Goal: Transaction & Acquisition: Purchase product/service

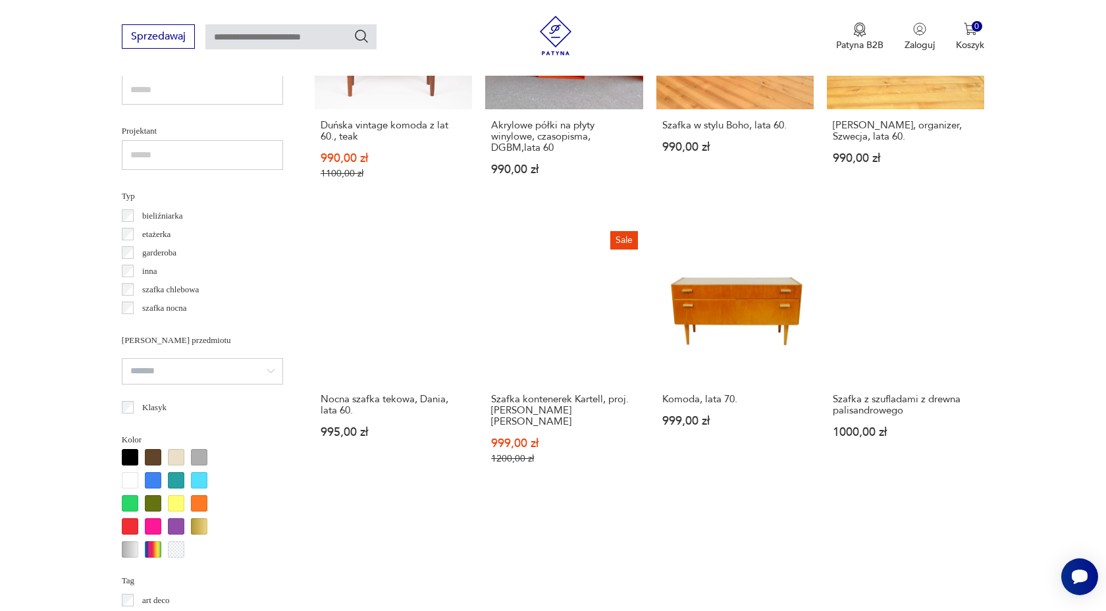
scroll to position [921, 0]
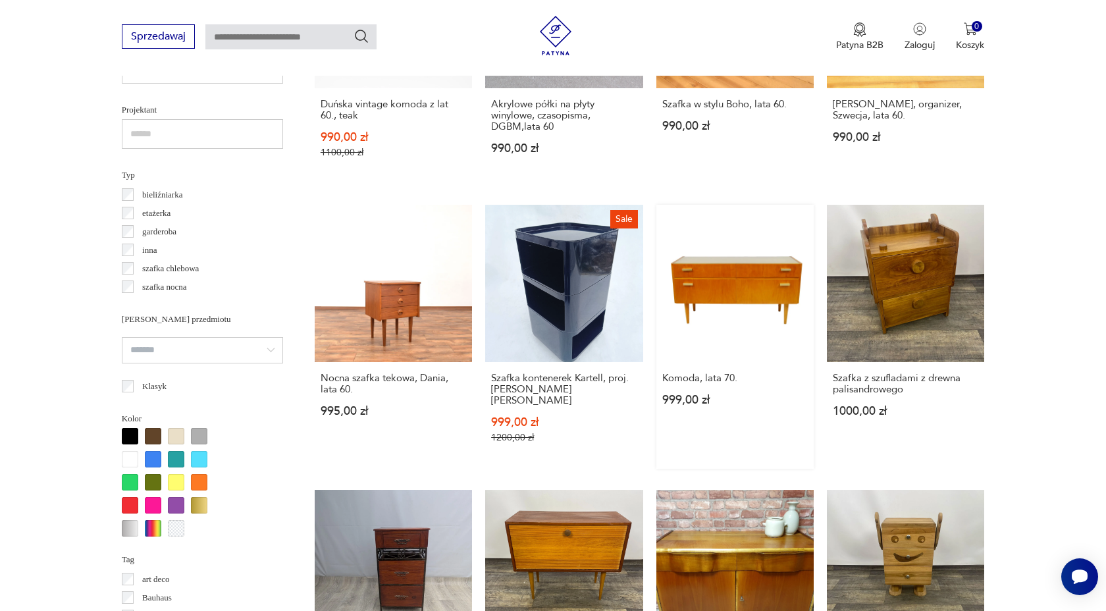
click at [703, 336] on link "Komoda, lata 70. 999,00 zł" at bounding box center [734, 337] width 157 height 264
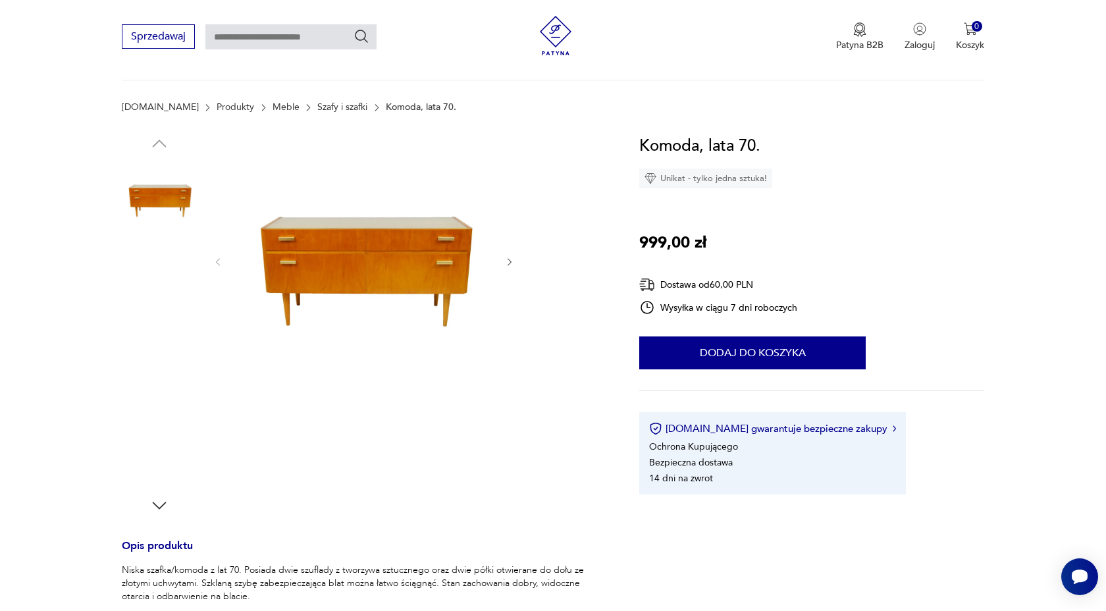
scroll to position [250, 0]
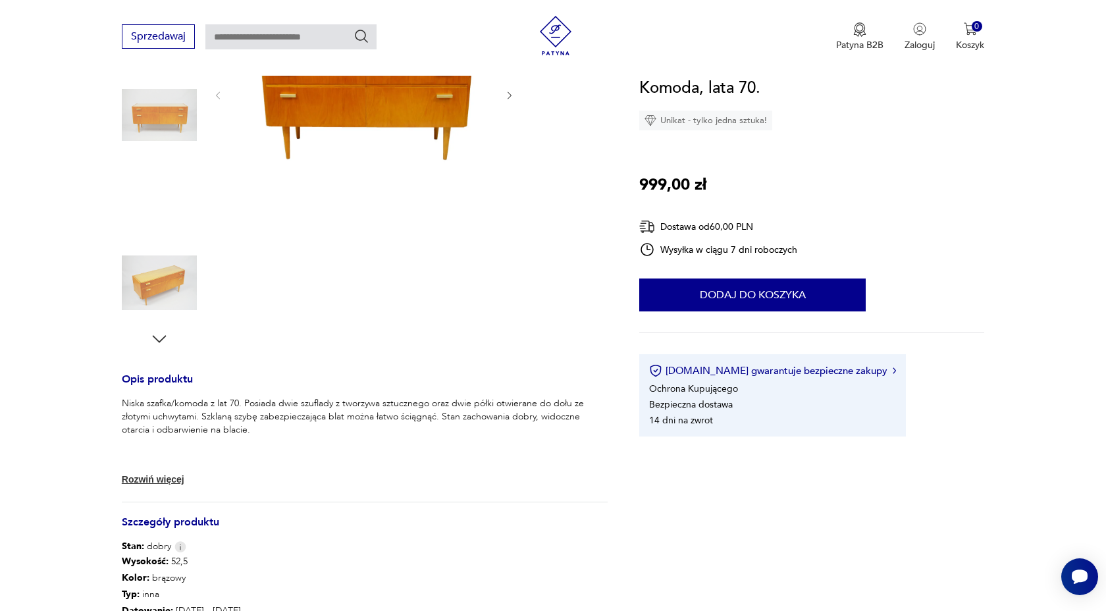
click at [149, 280] on img at bounding box center [159, 282] width 75 height 75
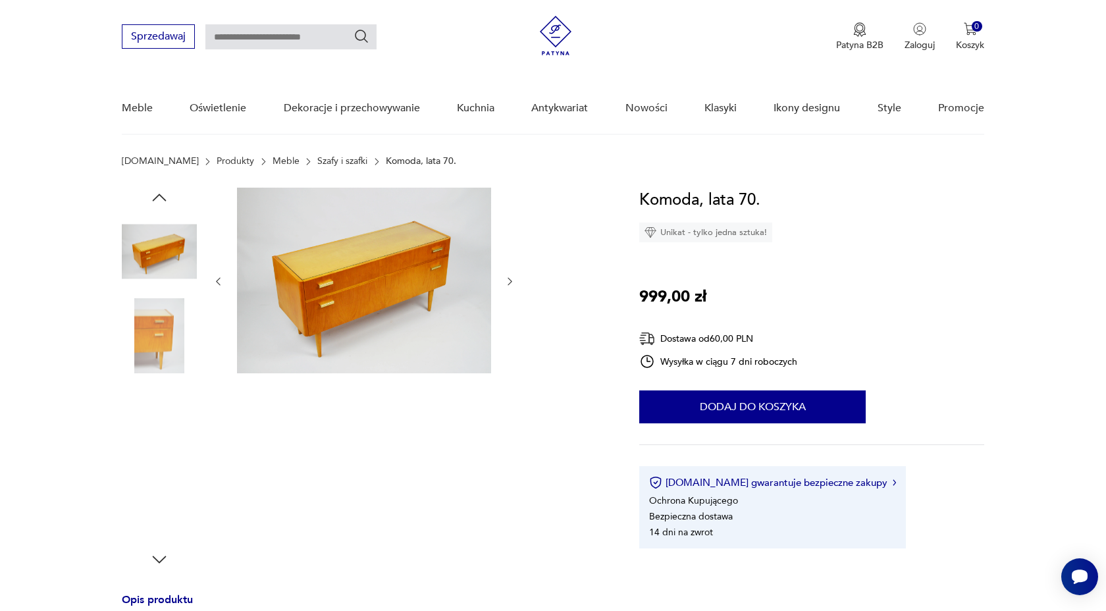
scroll to position [0, 0]
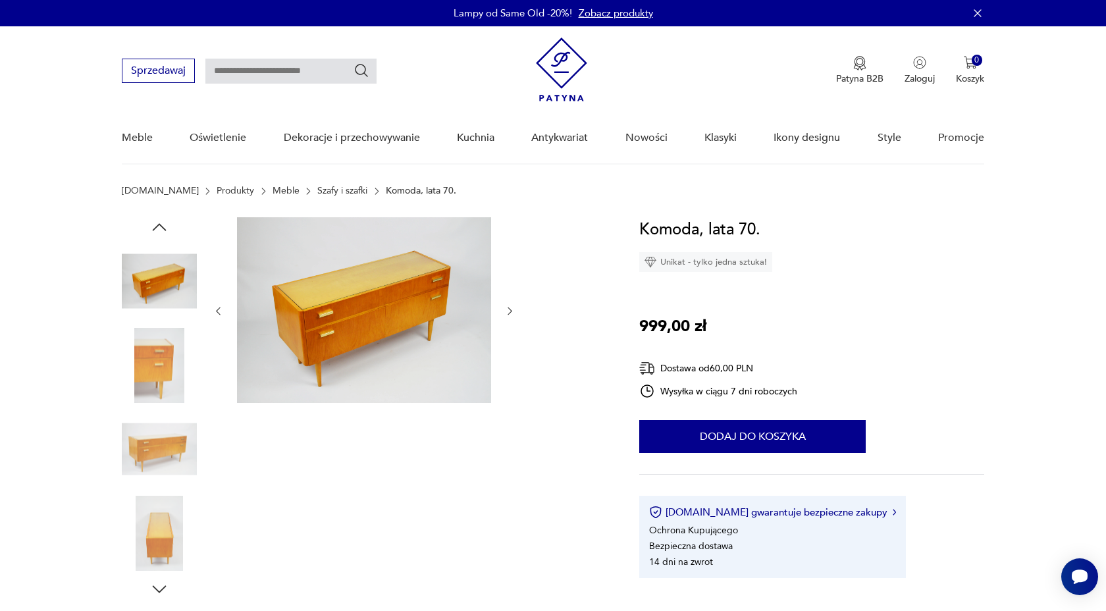
click at [317, 192] on link "Szafy i szafki" at bounding box center [342, 191] width 50 height 11
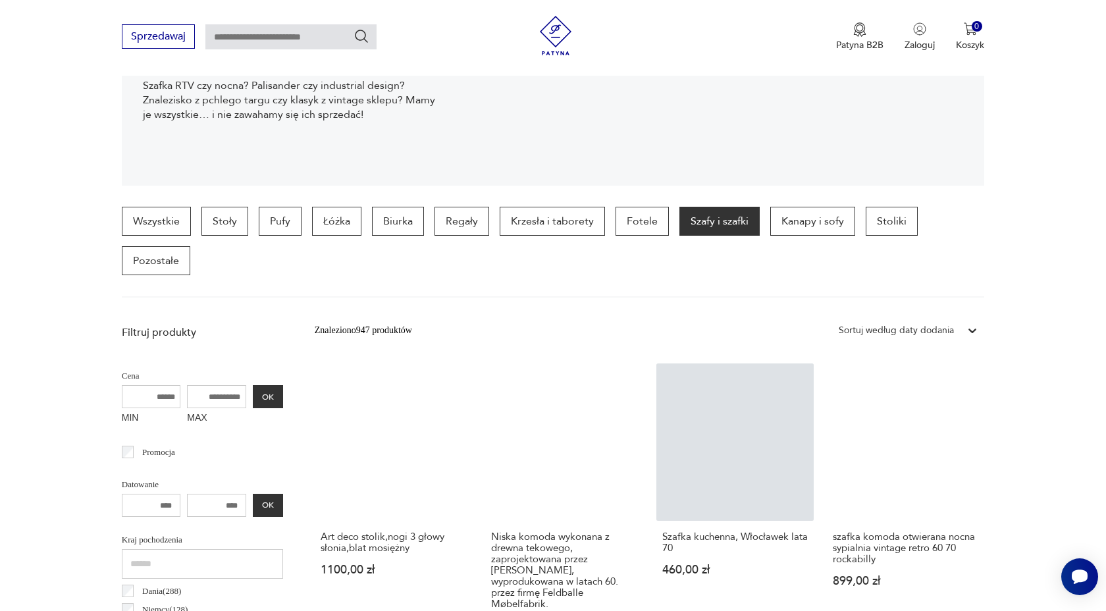
scroll to position [326, 0]
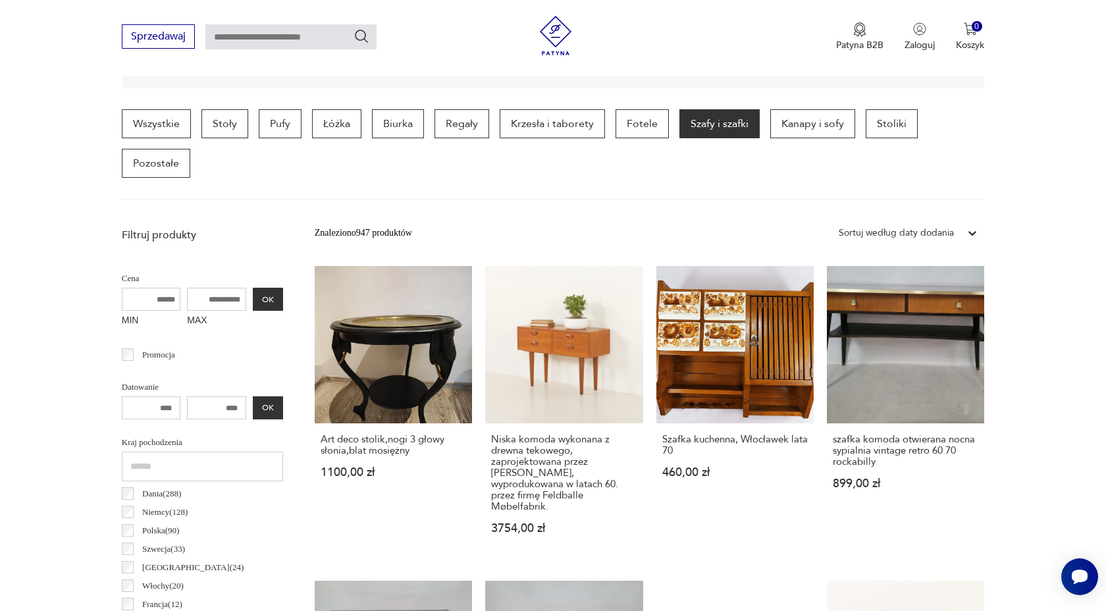
click at [860, 228] on div "Sortuj według daty dodania" at bounding box center [895, 233] width 115 height 14
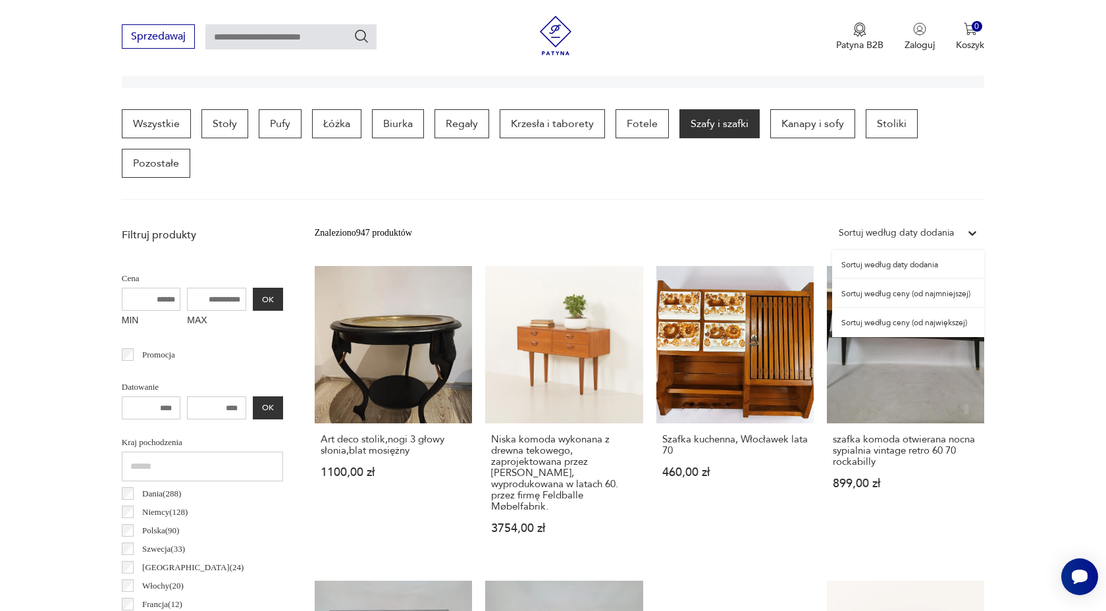
click at [910, 301] on div "Sortuj według ceny (od najmniejszej)" at bounding box center [908, 293] width 152 height 29
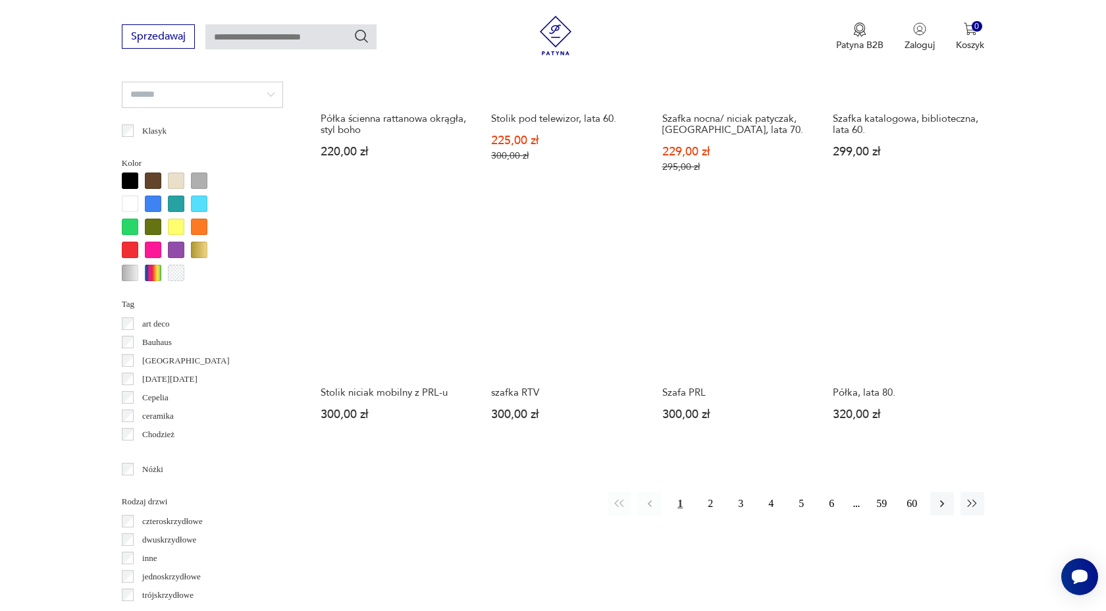
scroll to position [1321, 0]
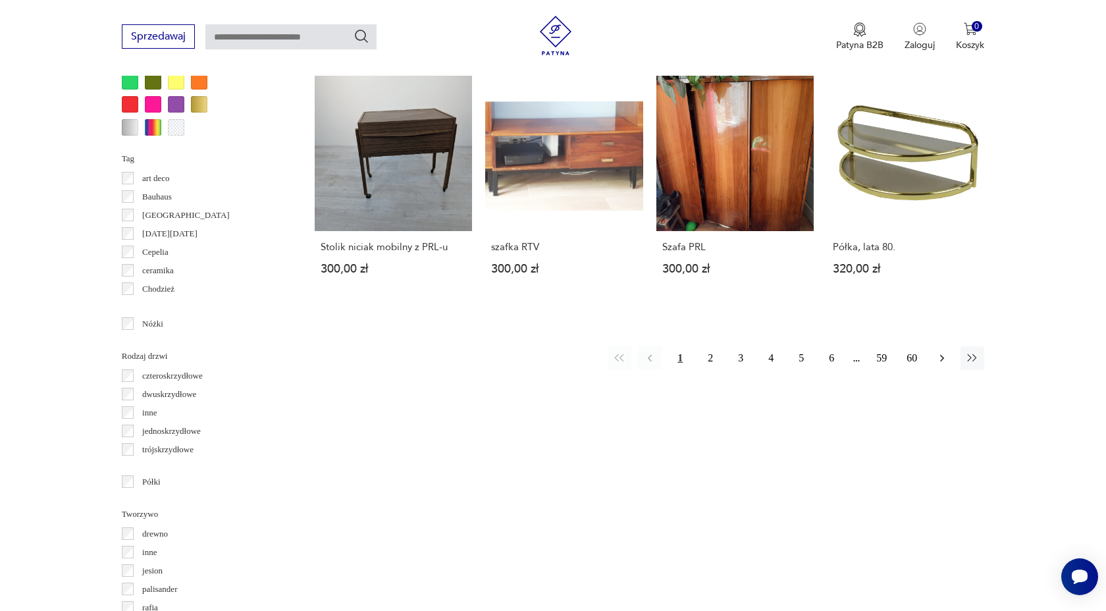
click at [947, 355] on icon "button" at bounding box center [941, 357] width 13 height 13
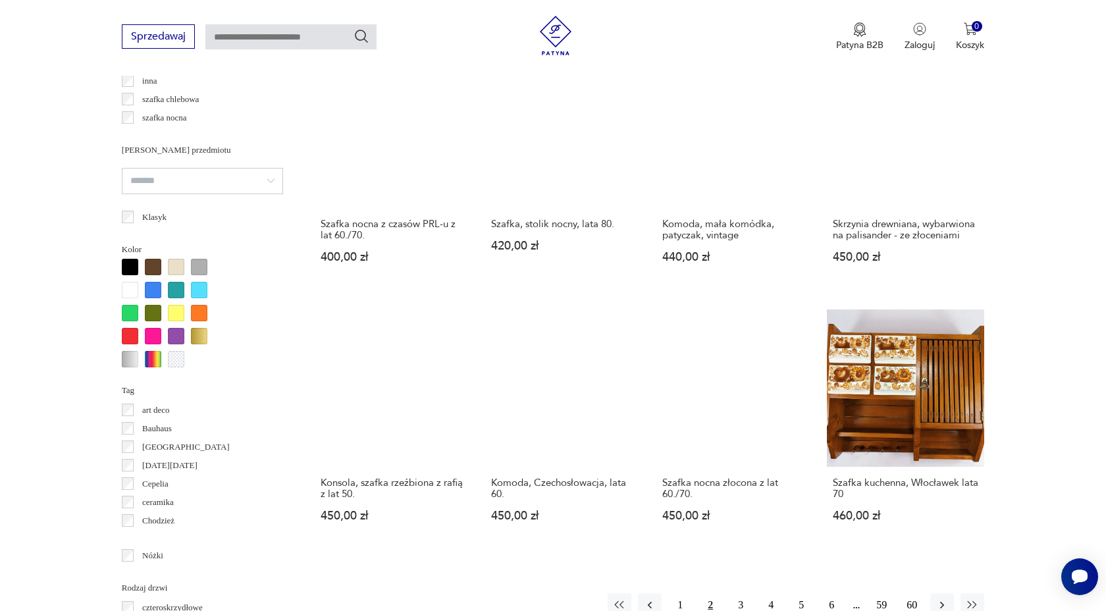
scroll to position [1143, 0]
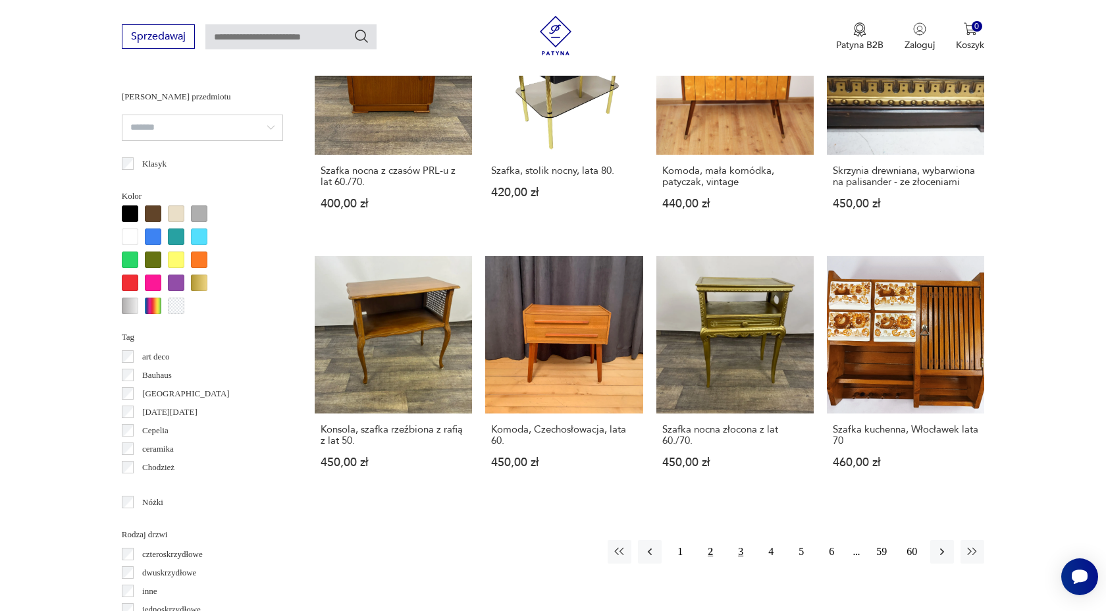
click at [740, 540] on button "3" at bounding box center [740, 552] width 24 height 24
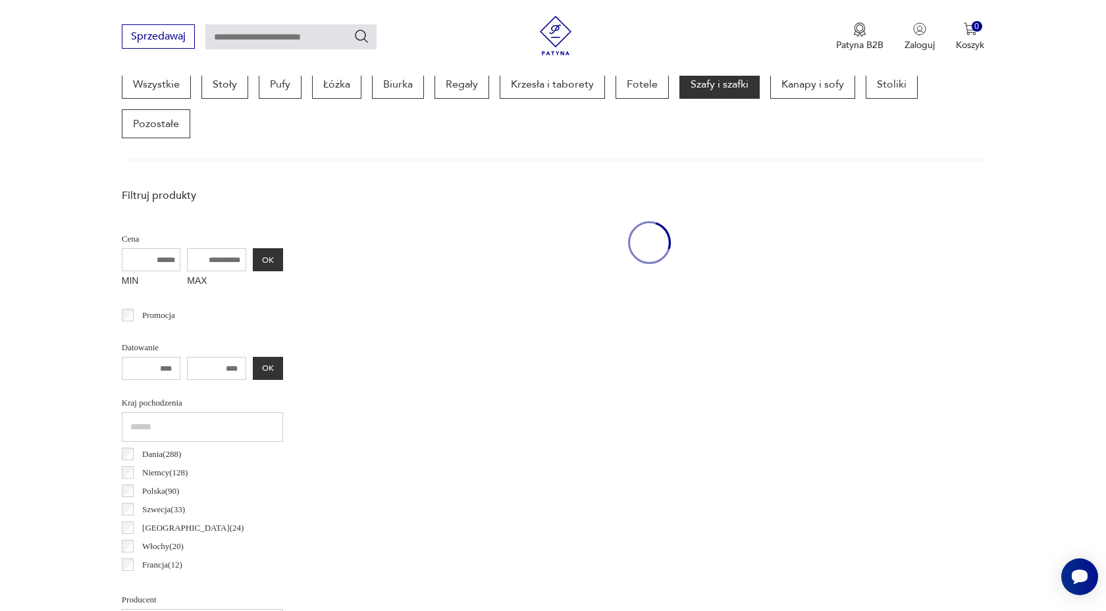
scroll to position [349, 0]
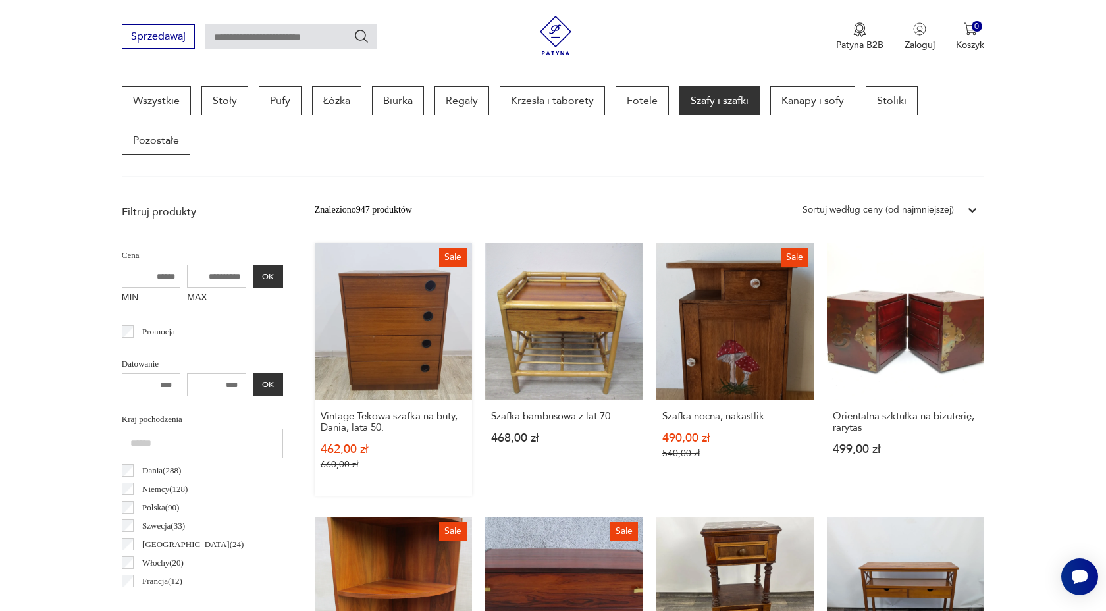
click at [408, 328] on link "Sale Vintage Tekowa szafka na buty, Dania, lata 50. 462,00 zł 660,00 zł" at bounding box center [393, 369] width 157 height 253
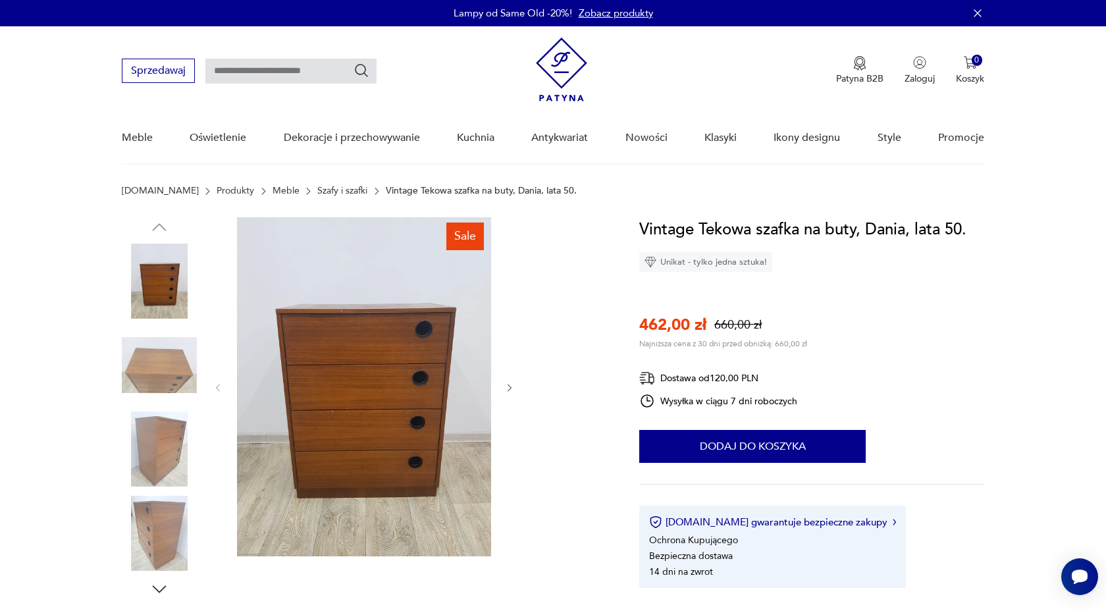
click at [399, 370] on img at bounding box center [364, 386] width 254 height 339
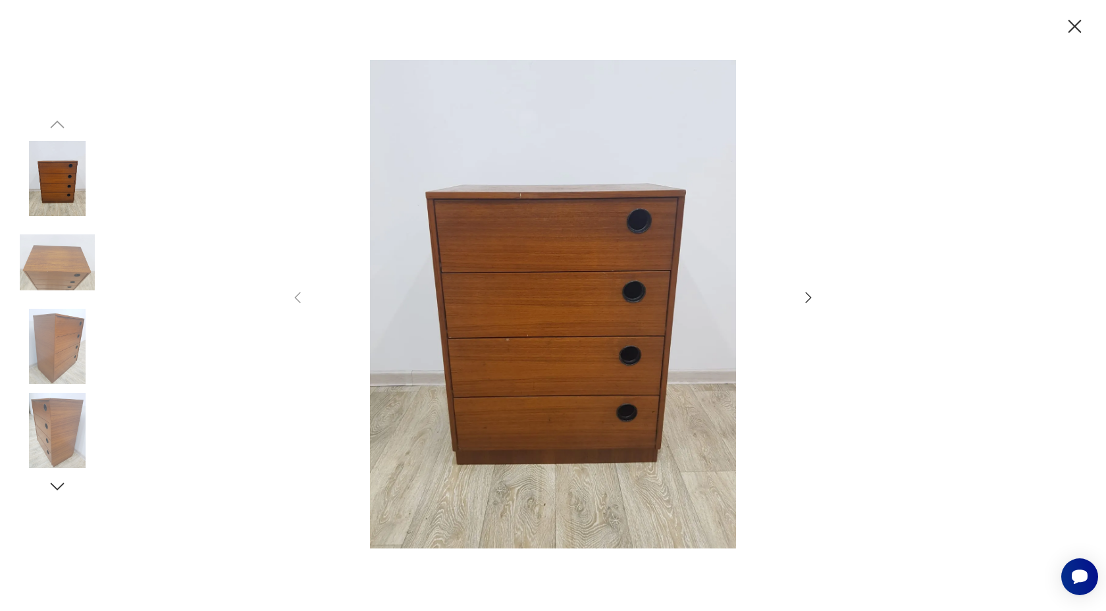
click at [1077, 29] on icon "button" at bounding box center [1074, 26] width 13 height 13
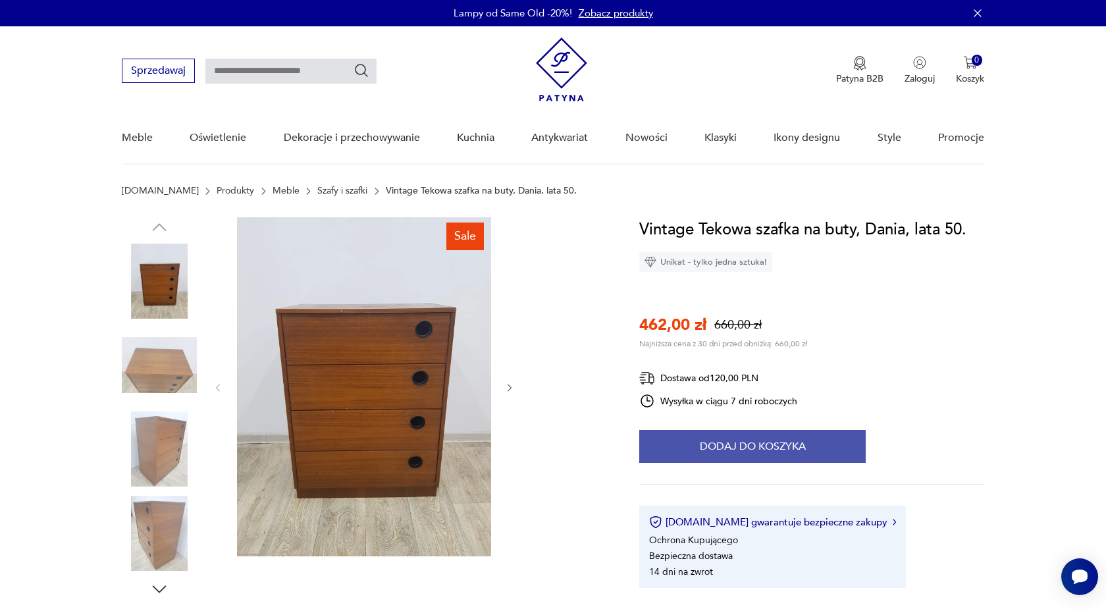
click at [792, 442] on button "Dodaj do koszyka" at bounding box center [752, 446] width 226 height 33
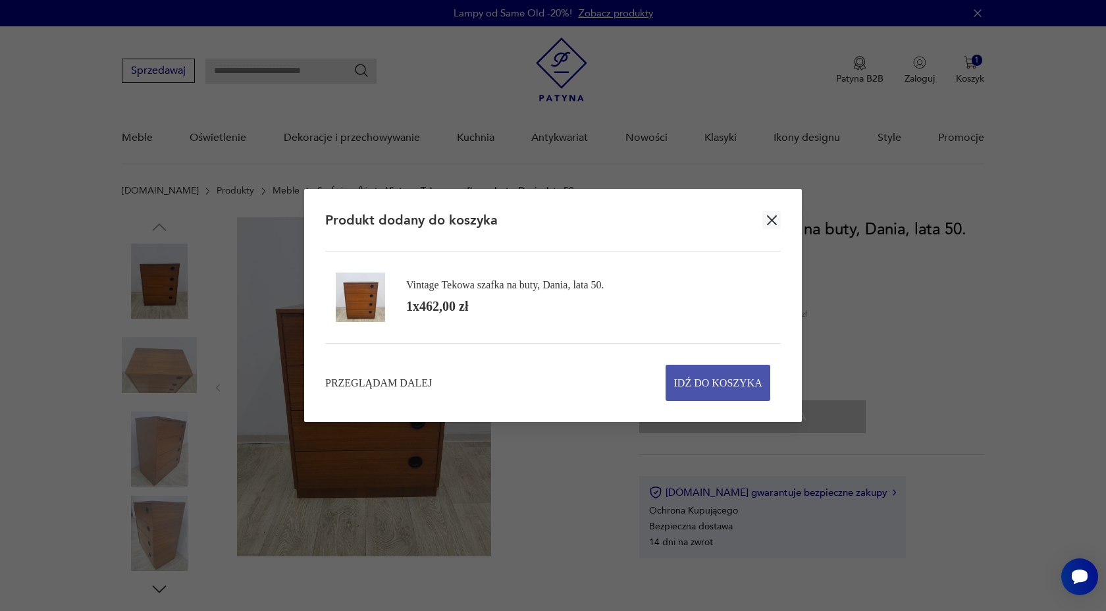
click at [737, 390] on span "Idź do koszyka" at bounding box center [718, 382] width 88 height 35
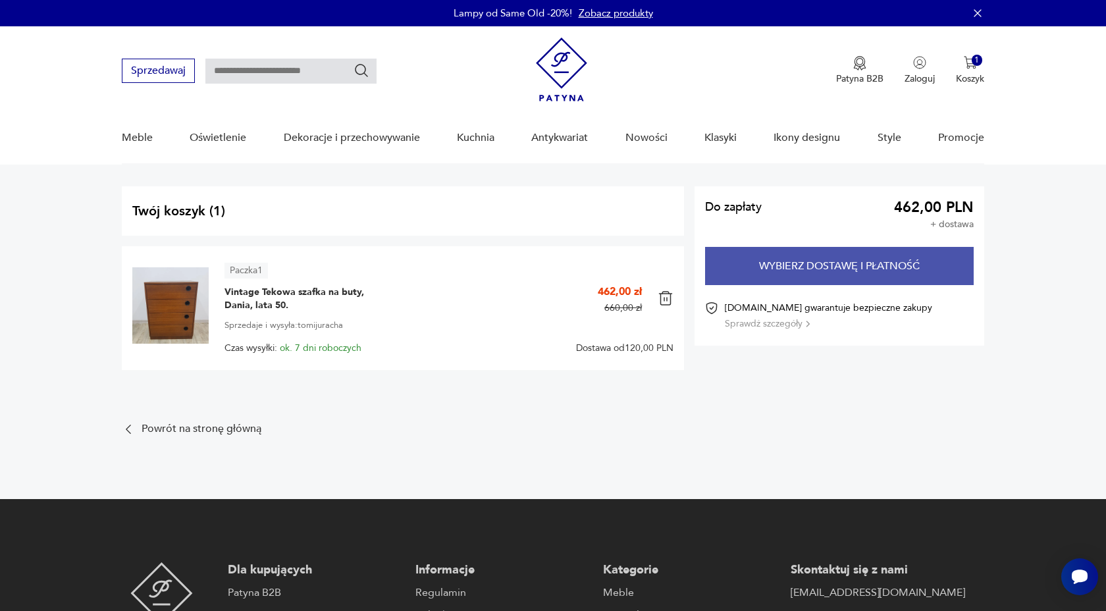
click at [782, 269] on button "Wybierz dostawę i płatność" at bounding box center [839, 266] width 268 height 38
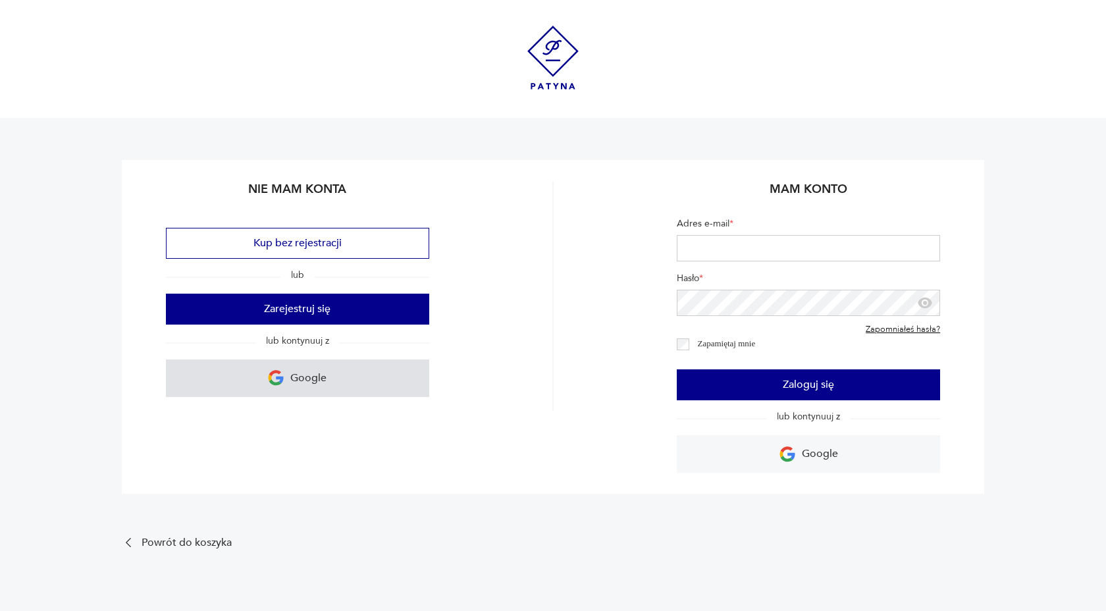
click at [298, 378] on p "Google" at bounding box center [308, 378] width 36 height 20
